Goal: Navigation & Orientation: Find specific page/section

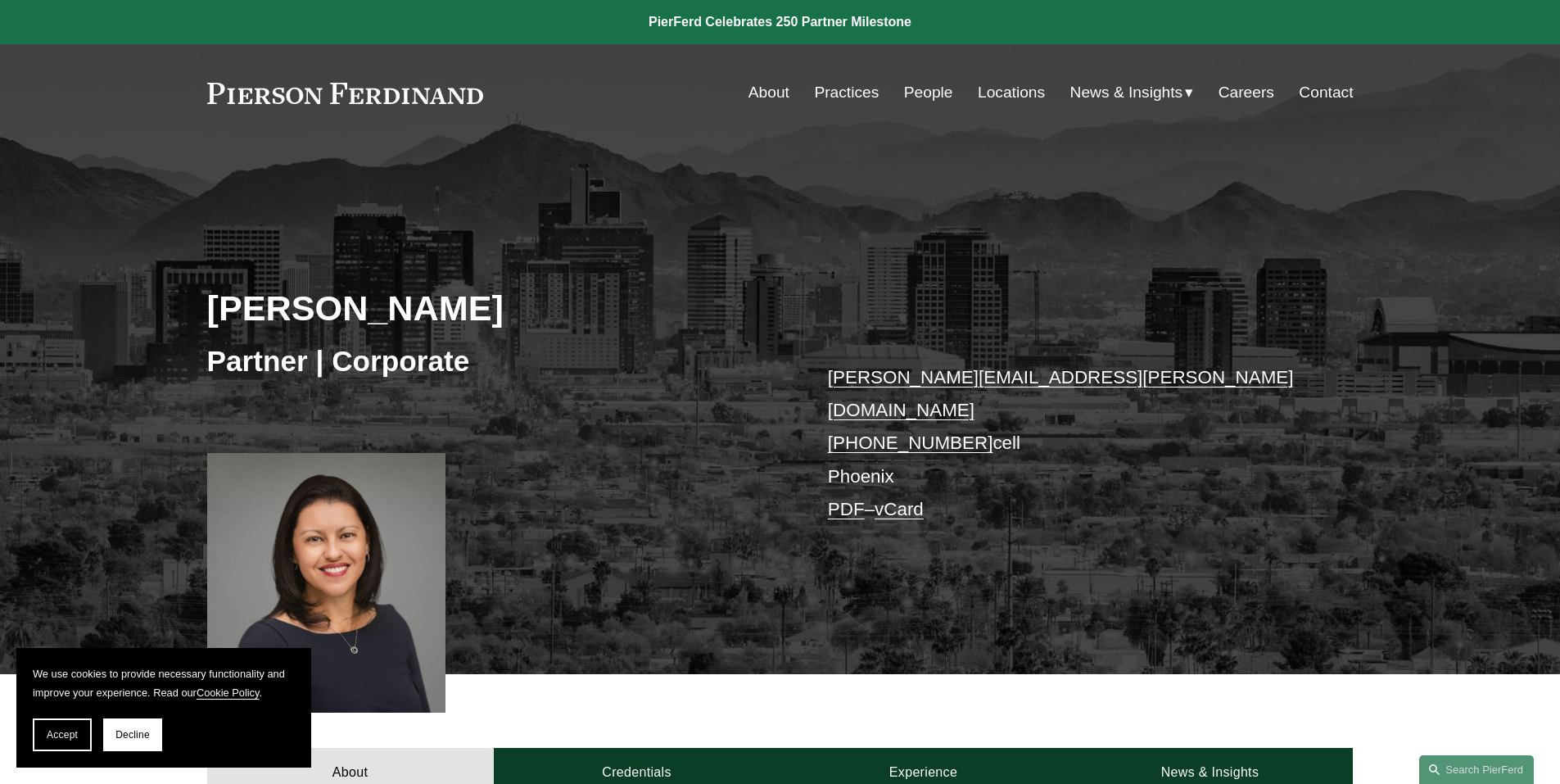
click at [761, 90] on link "About" at bounding box center [769, 92] width 41 height 31
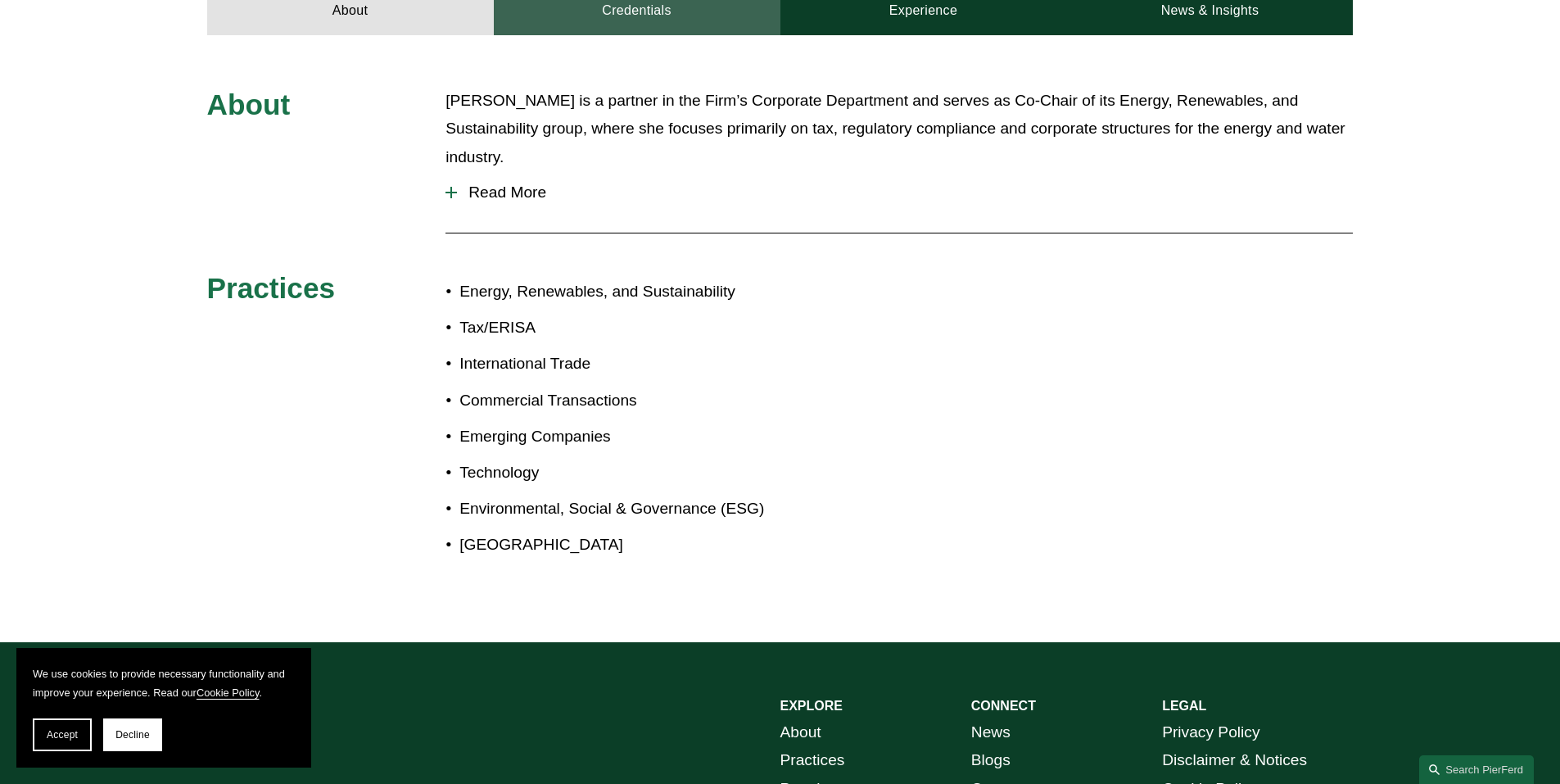
scroll to position [819, 0]
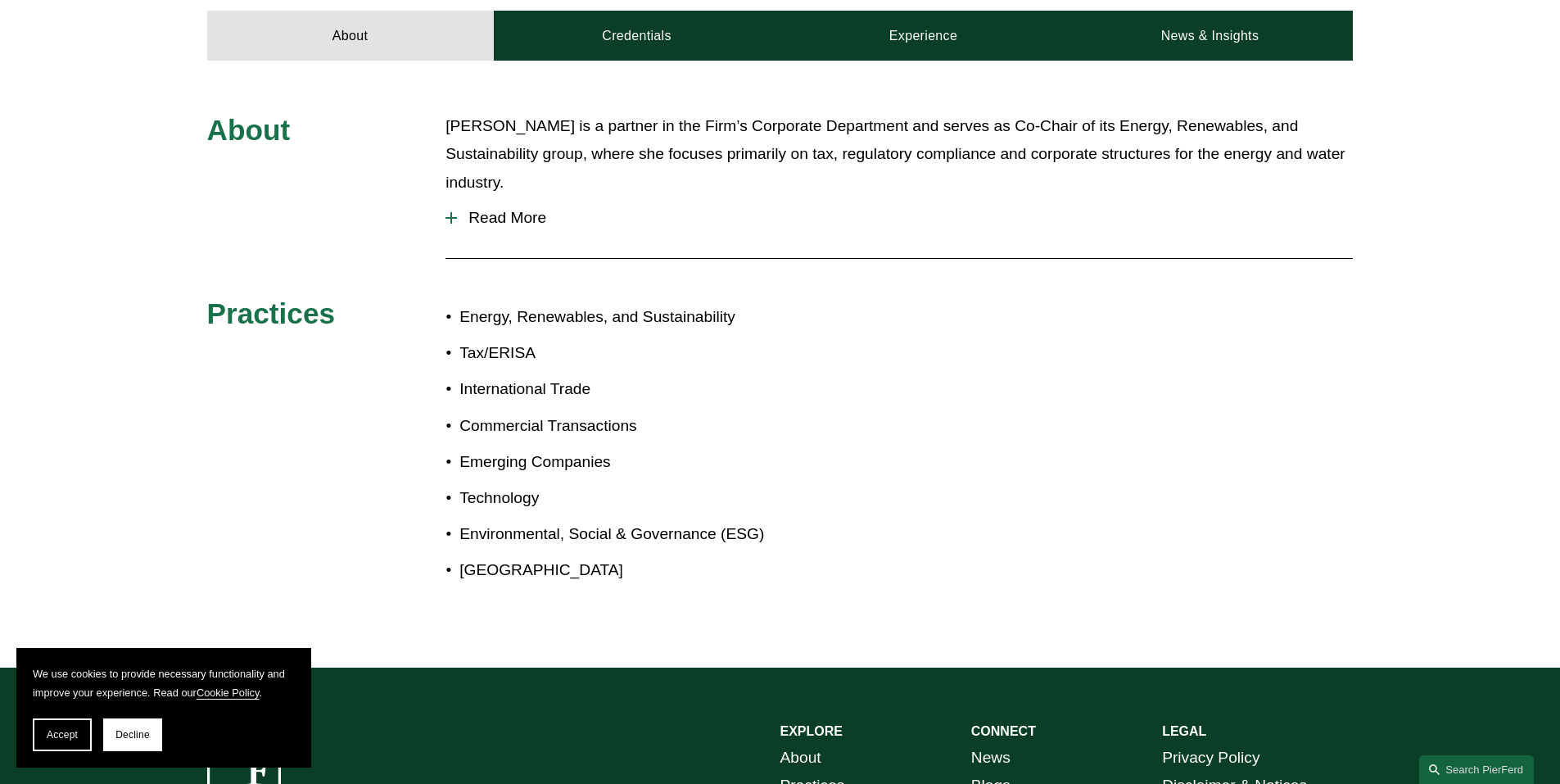
click at [459, 209] on span "Read More" at bounding box center [905, 217] width 896 height 18
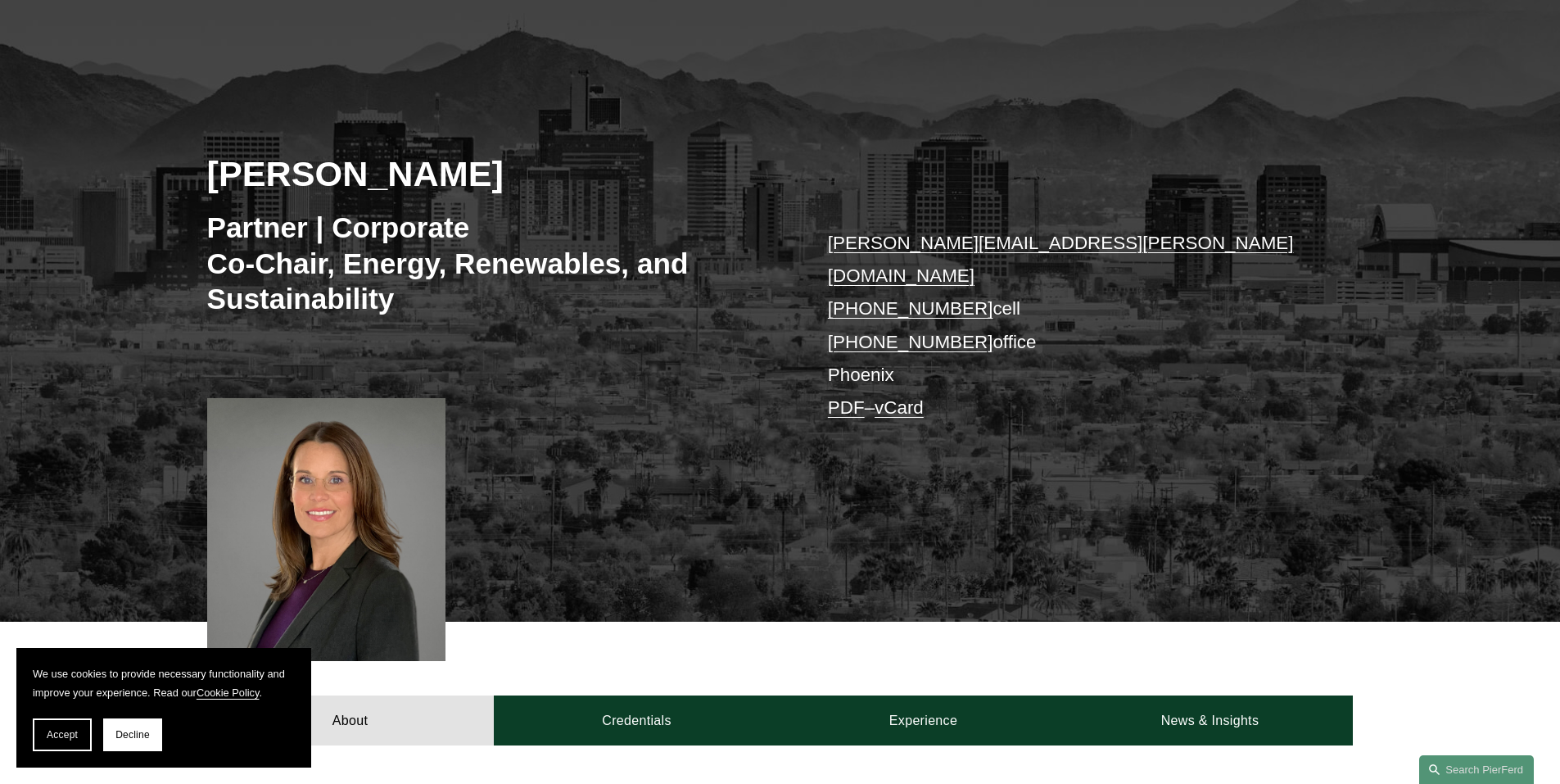
scroll to position [0, 0]
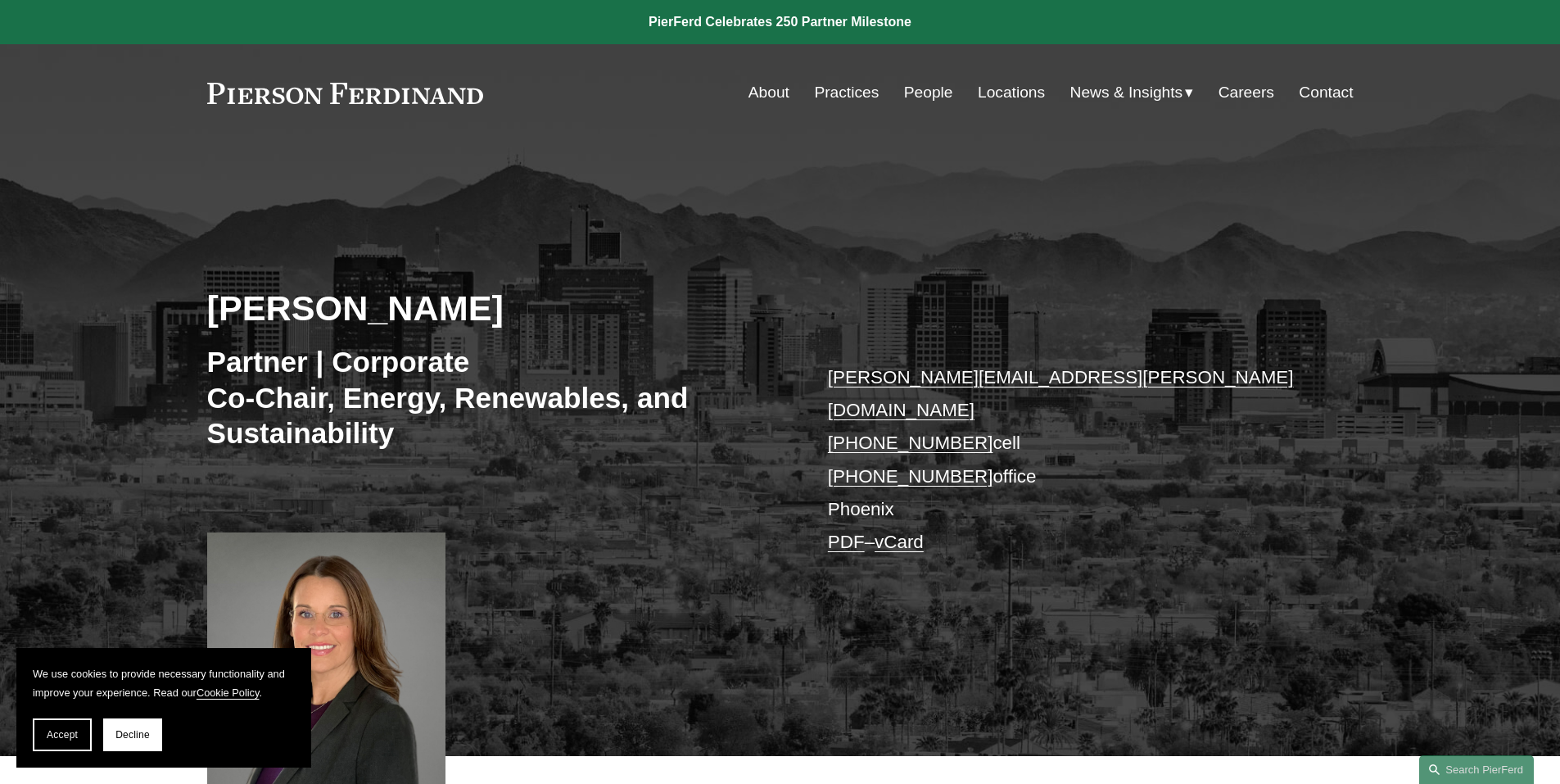
click at [934, 90] on link "People" at bounding box center [928, 92] width 49 height 31
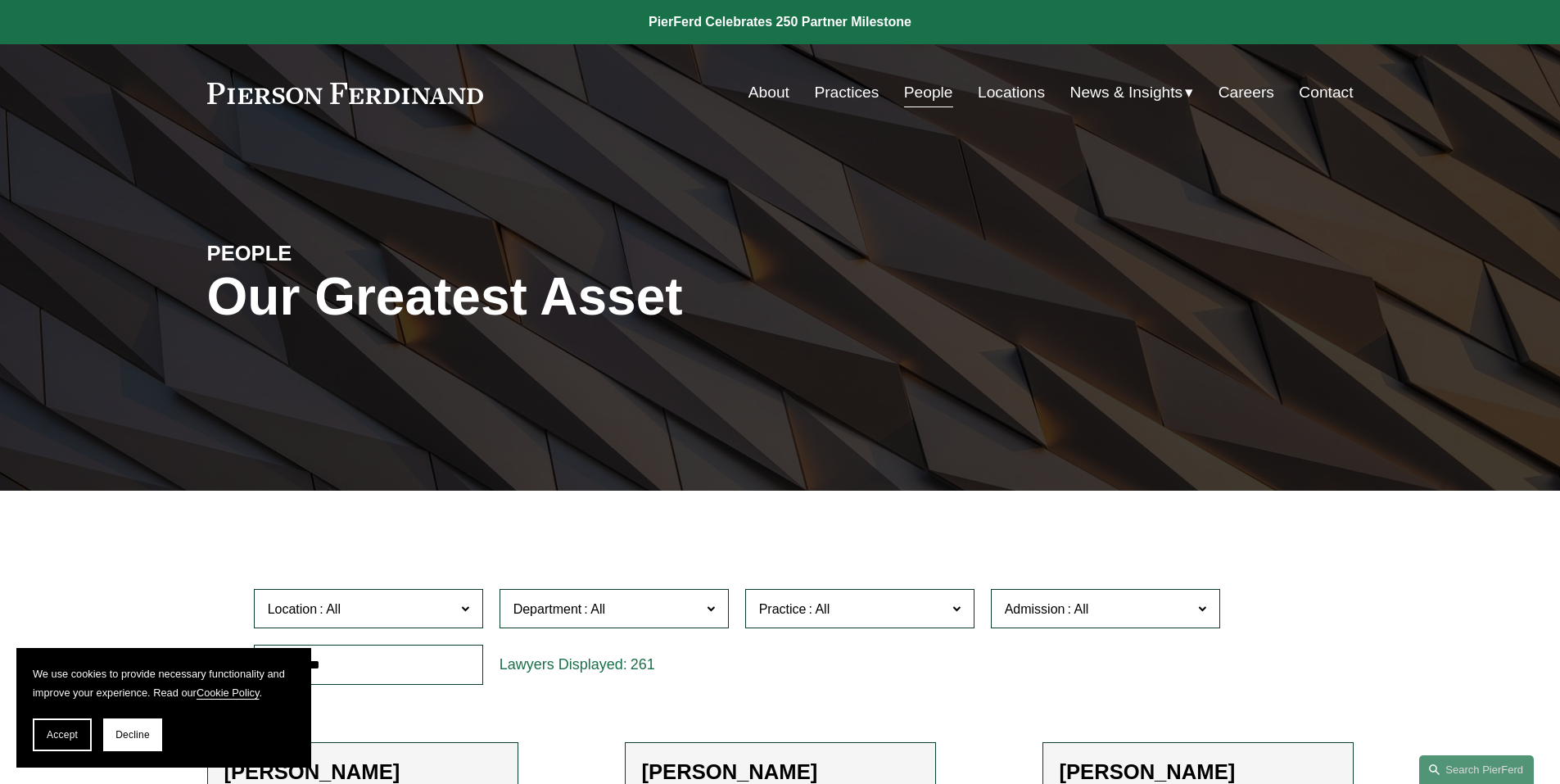
click at [458, 607] on label "Location" at bounding box center [368, 609] width 229 height 40
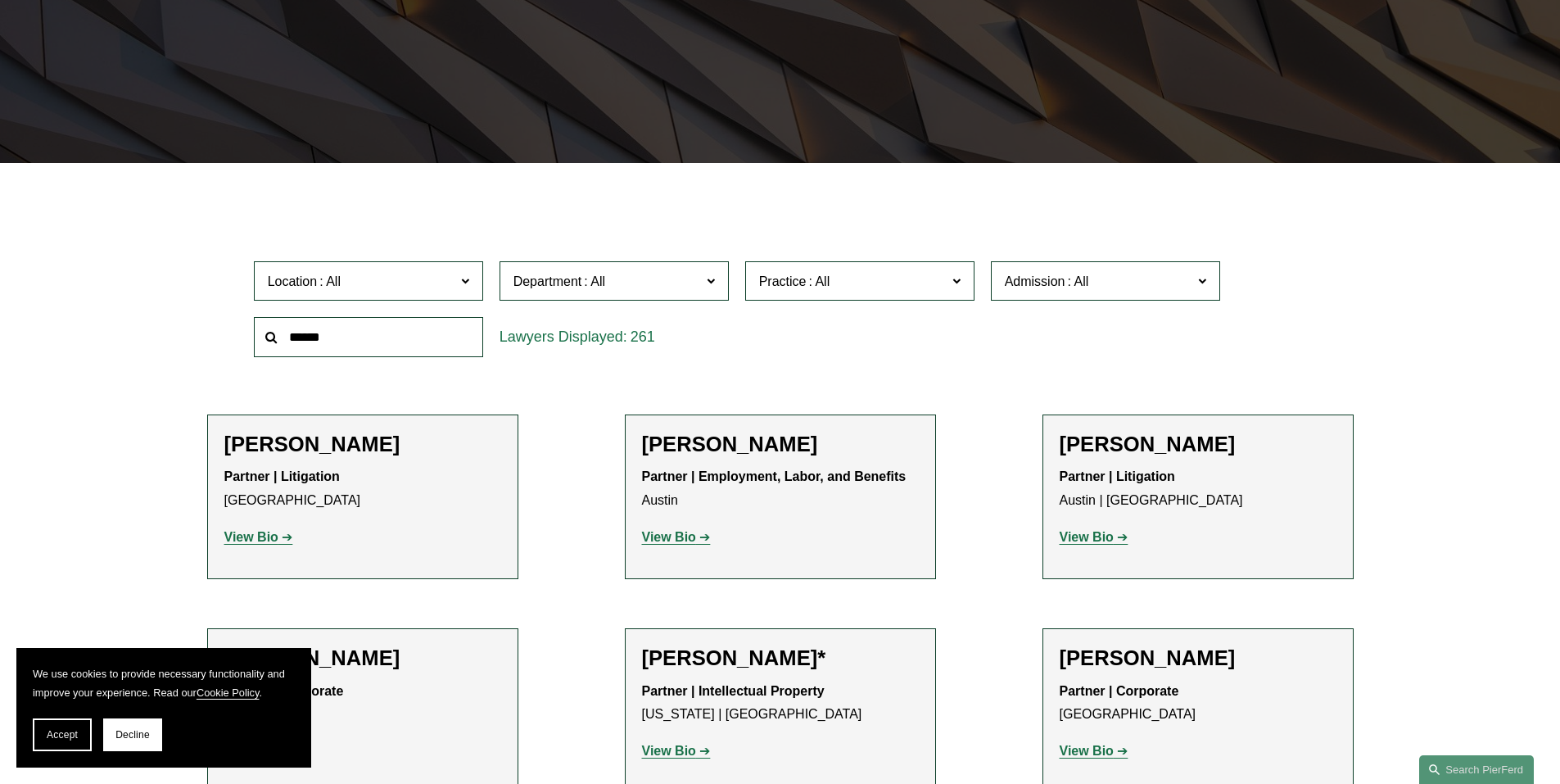
scroll to position [676, 0]
click at [0, 0] on link "Phoenix" at bounding box center [0, 0] width 0 height 0
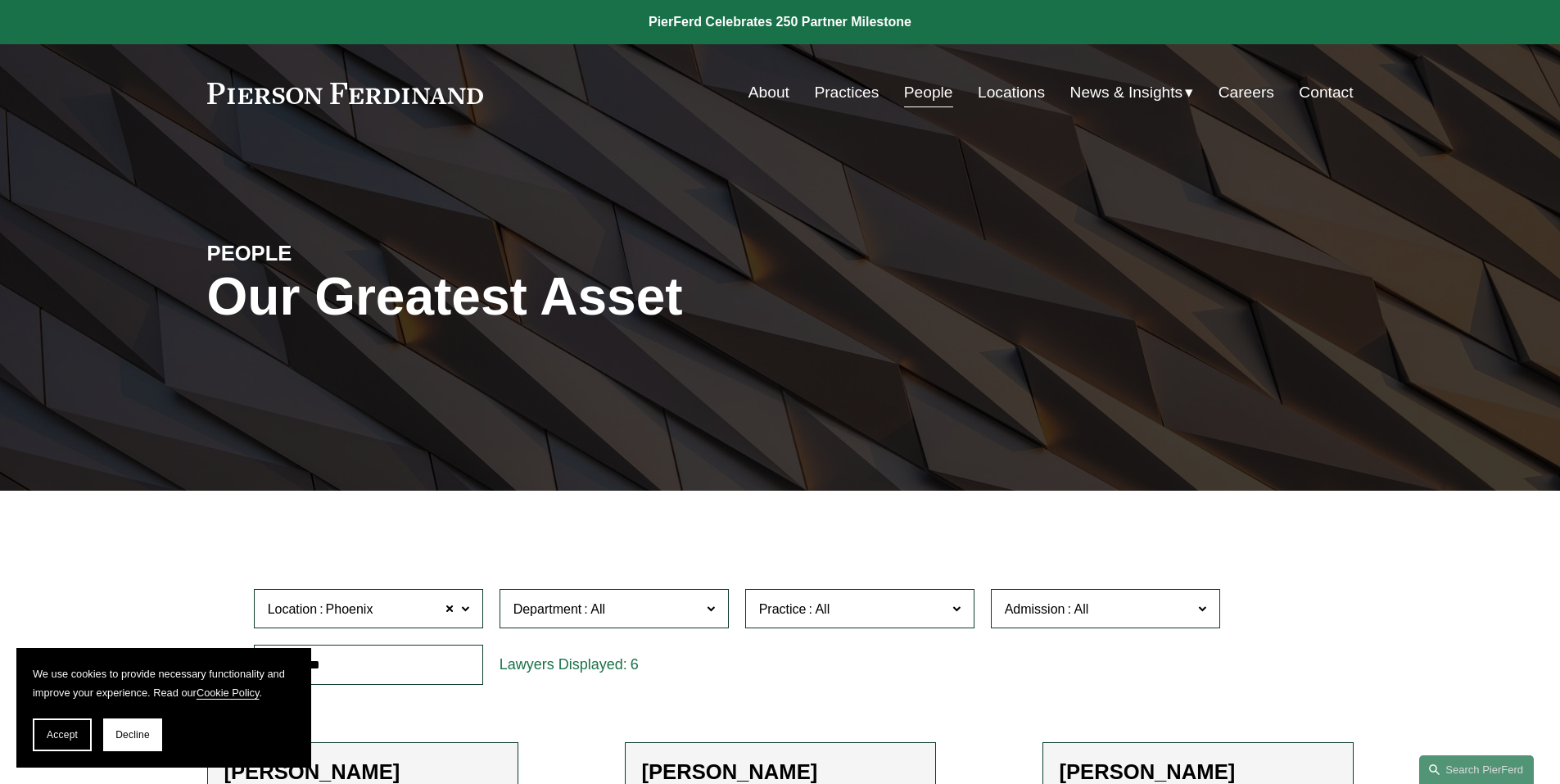
click at [849, 93] on link "Practices" at bounding box center [847, 92] width 65 height 31
